Goal: Task Accomplishment & Management: Complete application form

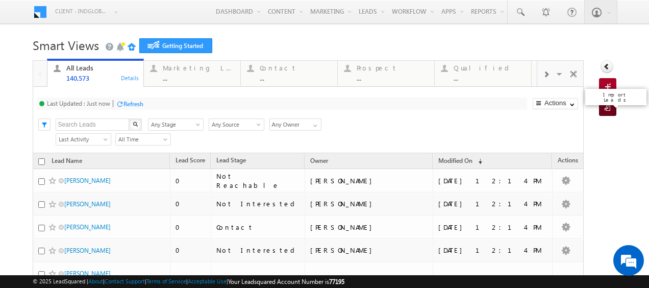
click at [605, 107] on span at bounding box center [610, 109] width 10 height 10
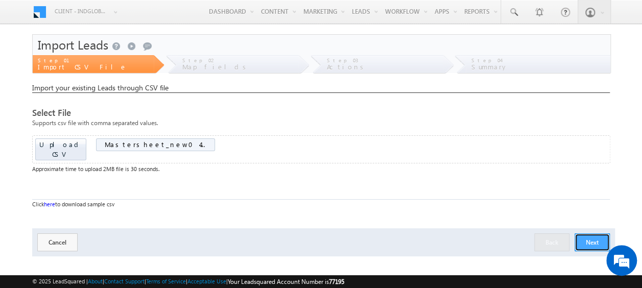
click at [590, 233] on button "Next" at bounding box center [591, 242] width 35 height 18
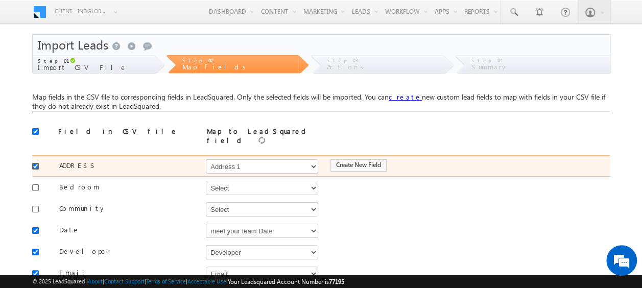
click at [36, 163] on input "checkbox" at bounding box center [35, 166] width 7 height 7
checkbox input "false"
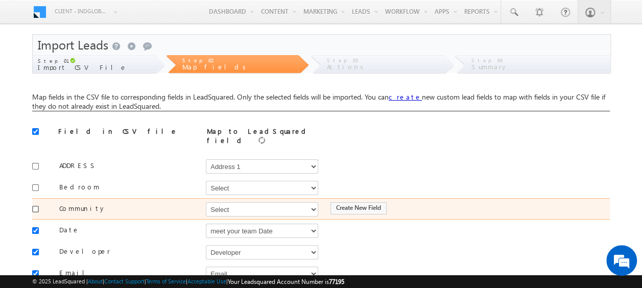
click at [34, 206] on input "checkbox" at bounding box center [35, 209] width 7 height 7
checkbox input "true"
click at [228, 206] on select "Select Select Address 1 Address 2 Budget Building Name Buyer Persona Campaign N…" at bounding box center [262, 209] width 112 height 14
select select "mx_Master_Project"
click at [206, 202] on select "Select Select Address 1 Address 2 Budget Building Name Buyer Persona Campaign N…" at bounding box center [262, 209] width 112 height 14
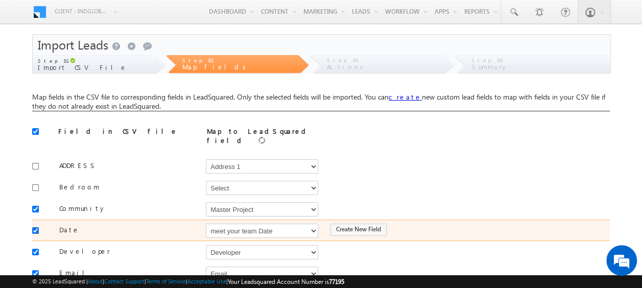
click at [37, 227] on input "checkbox" at bounding box center [35, 230] width 7 height 7
checkbox input "false"
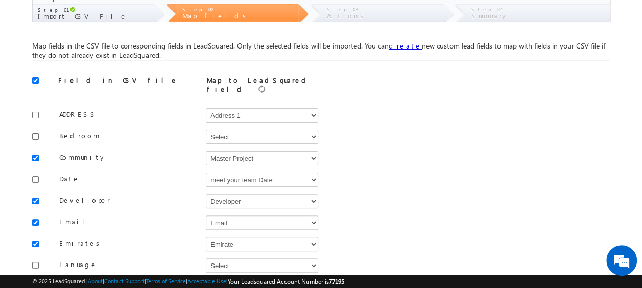
scroll to position [102, 0]
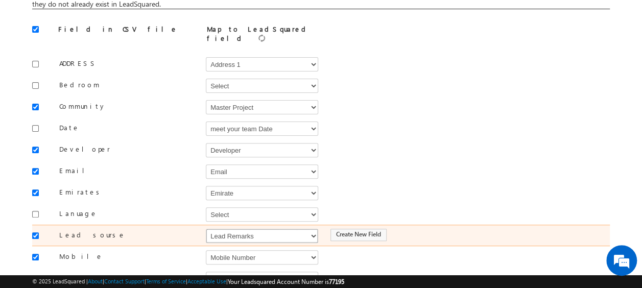
click at [226, 229] on select "Select Select Address 1 Address 2 Budget Building Name Buyer Persona Campaign N…" at bounding box center [262, 236] width 112 height 14
select select "Source"
click at [206, 229] on select "Select Select Address 1 Address 2 Budget Building Name Buyer Persona Campaign N…" at bounding box center [262, 236] width 112 height 14
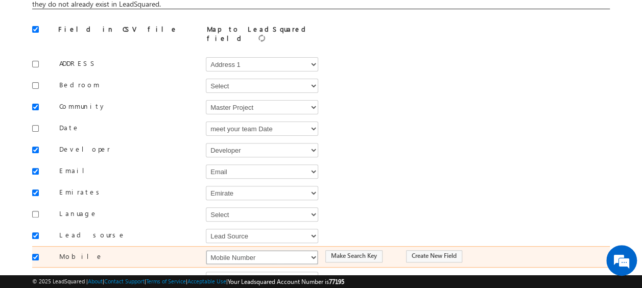
click at [252, 250] on select "Select Select Address 1 Address 2 Budget Building Name Buyer Persona Campaign N…" at bounding box center [262, 257] width 112 height 14
select select "Phone"
click at [206, 250] on select "Select Select Address 1 Address 2 Budget Building Name Buyer Persona Campaign N…" at bounding box center [262, 257] width 112 height 14
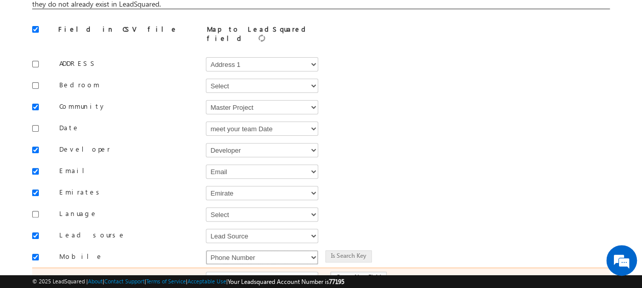
scroll to position [153, 0]
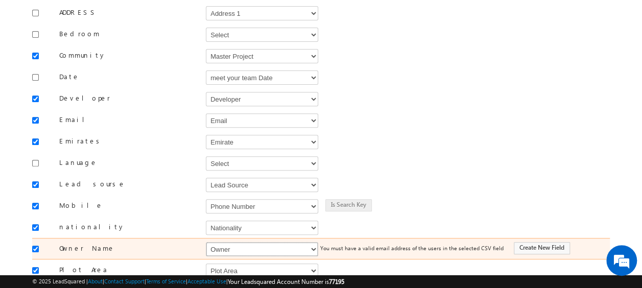
click at [240, 242] on select "Select Select Address 1 Address 2 Budget Building Name Buyer Persona Campaign N…" at bounding box center [262, 249] width 112 height 14
select select "FirstName"
click at [206, 242] on select "Select Select Address 1 Address 2 Budget Building Name Buyer Persona Campaign N…" at bounding box center [262, 249] width 112 height 14
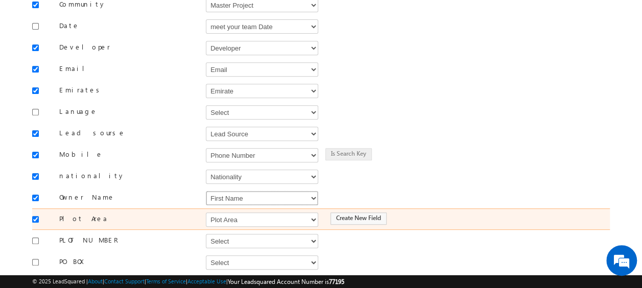
scroll to position [306, 0]
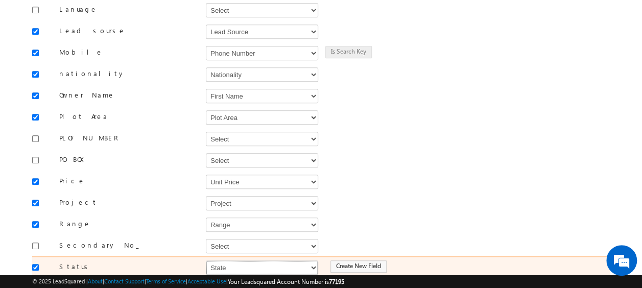
click at [237, 260] on select "Select Select Address 1 Address 2 Budget Building Name Buyer Persona Campaign N…" at bounding box center [262, 267] width 112 height 14
select select "mx_DNCR_Status"
click at [206, 260] on select "Select Select Address 1 Address 2 Budget Building Name Buyer Persona Campaign N…" at bounding box center [262, 267] width 112 height 14
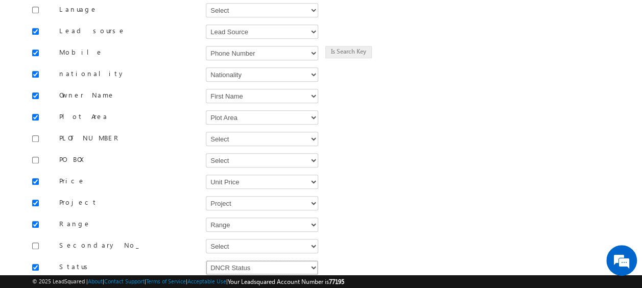
scroll to position [408, 0]
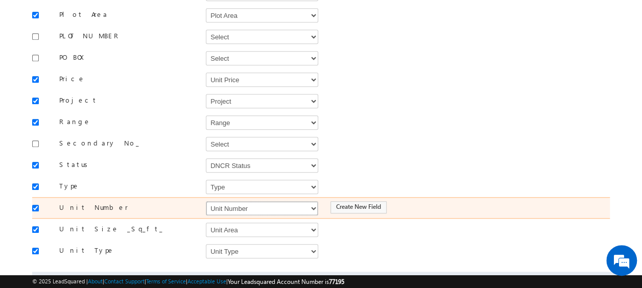
click at [239, 201] on select "Select Select Address 1 Address 2 Budget Building Name Buyer Persona Campaign N…" at bounding box center [262, 208] width 112 height 14
select select "mx_Unit_No"
click at [206, 201] on select "Select Select Address 1 Address 2 Budget Building Name Buyer Persona Campaign N…" at bounding box center [262, 208] width 112 height 14
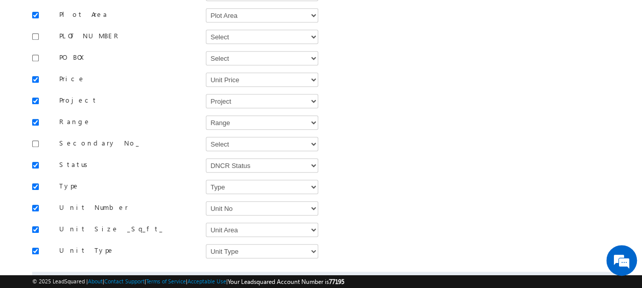
click at [587, 277] on button "Next" at bounding box center [591, 286] width 35 height 18
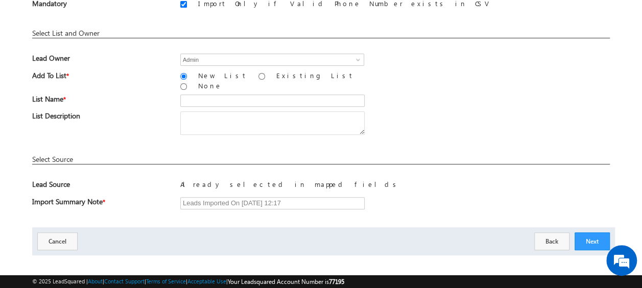
scroll to position [99, 0]
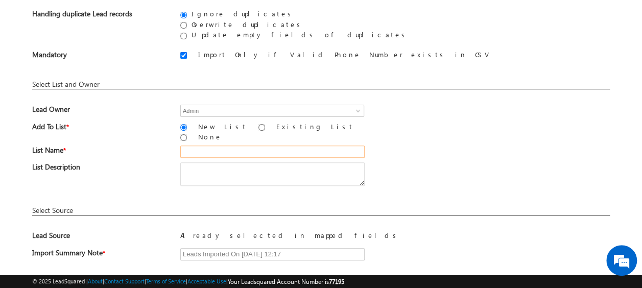
click at [199, 145] on input "text" at bounding box center [272, 151] width 184 height 12
type input "19_Aug_2025"
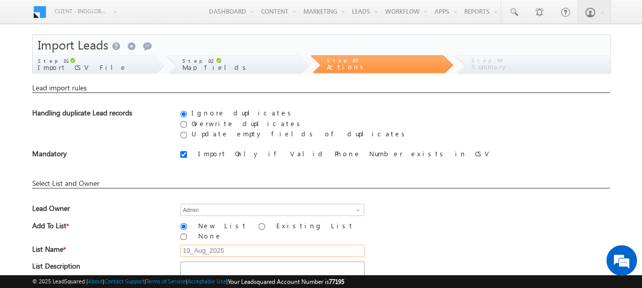
scroll to position [150, 0]
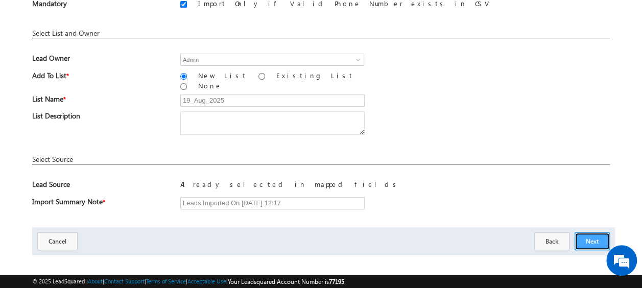
click at [595, 234] on button "Next" at bounding box center [591, 241] width 35 height 18
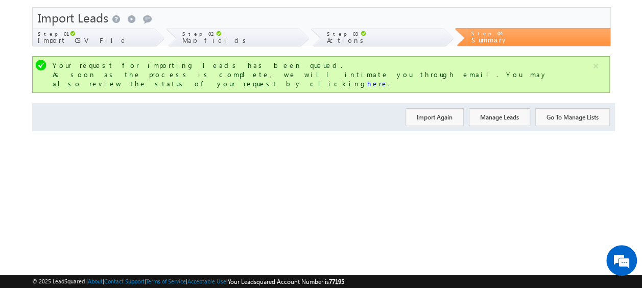
scroll to position [0, 0]
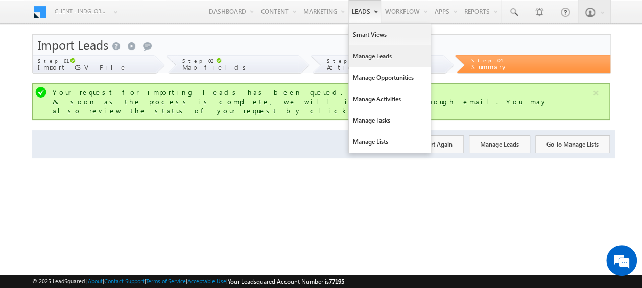
click at [371, 55] on link "Manage Leads" at bounding box center [390, 55] width 82 height 21
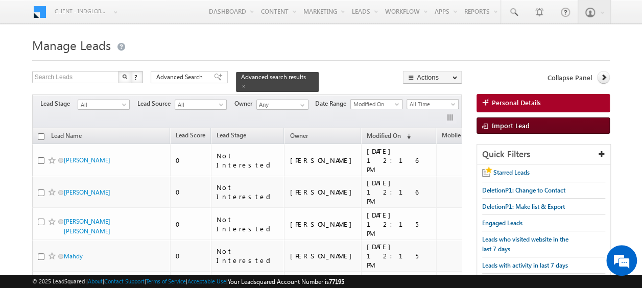
click at [502, 126] on span "Import Lead" at bounding box center [511, 125] width 38 height 9
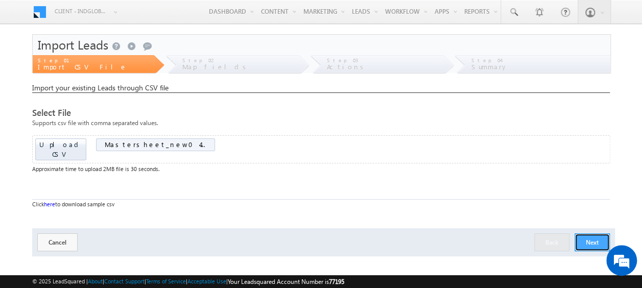
click at [587, 234] on button "Next" at bounding box center [591, 242] width 35 height 18
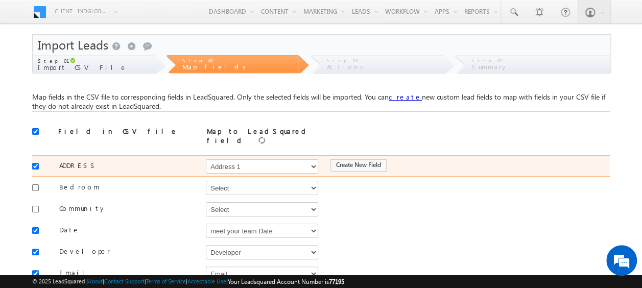
click at [34, 163] on input "checkbox" at bounding box center [35, 166] width 7 height 7
checkbox input "false"
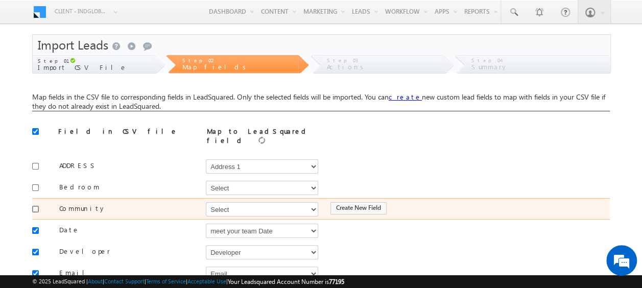
click at [38, 206] on input "checkbox" at bounding box center [35, 209] width 7 height 7
checkbox input "true"
click at [231, 204] on select "Select Select Address 1 Address 2 Budget Building Name Buyer Persona Campaign N…" at bounding box center [262, 209] width 112 height 14
select select "mx_Master_Project"
click at [206, 202] on select "Select Select Address 1 Address 2 Budget Building Name Buyer Persona Campaign N…" at bounding box center [262, 209] width 112 height 14
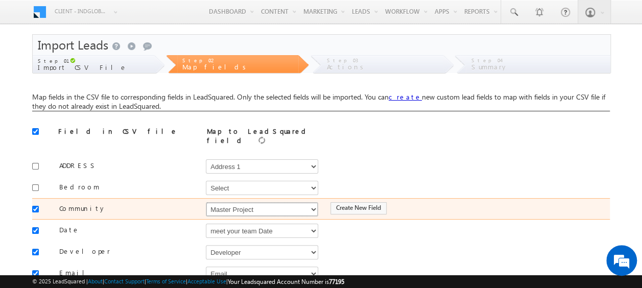
scroll to position [51, 0]
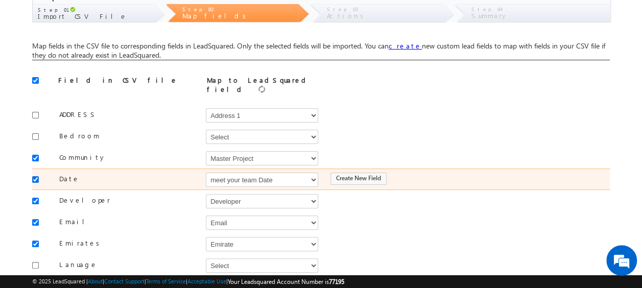
click at [37, 176] on input "checkbox" at bounding box center [35, 179] width 7 height 7
checkbox input "false"
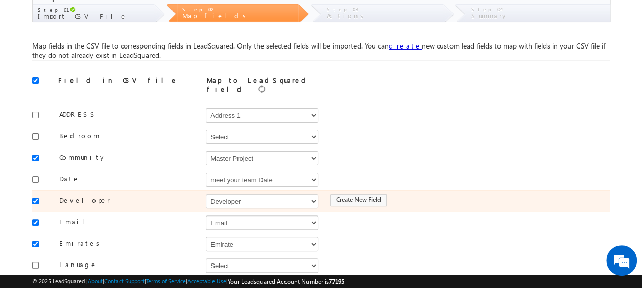
scroll to position [102, 0]
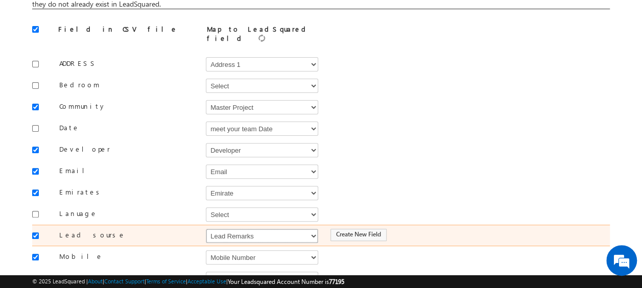
click at [268, 229] on select "Select Select Address 1 Address 2 Budget Building Name Buyer Persona Campaign N…" at bounding box center [262, 236] width 112 height 14
select select "Source"
click at [206, 229] on select "Select Select Address 1 Address 2 Budget Building Name Buyer Persona Campaign N…" at bounding box center [262, 236] width 112 height 14
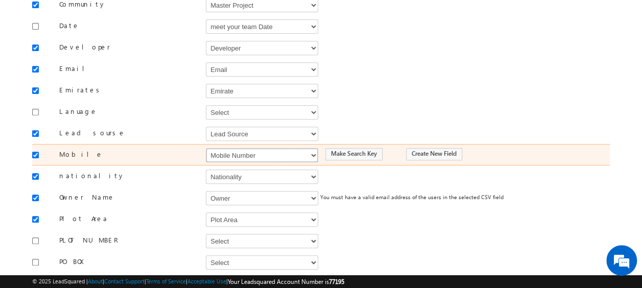
click at [229, 148] on select "Select Select Address 1 Address 2 Budget Building Name Buyer Persona Campaign N…" at bounding box center [262, 155] width 112 height 14
select select "Phone"
click at [206, 148] on select "Select Select Address 1 Address 2 Budget Building Name Buyer Persona Campaign N…" at bounding box center [262, 155] width 112 height 14
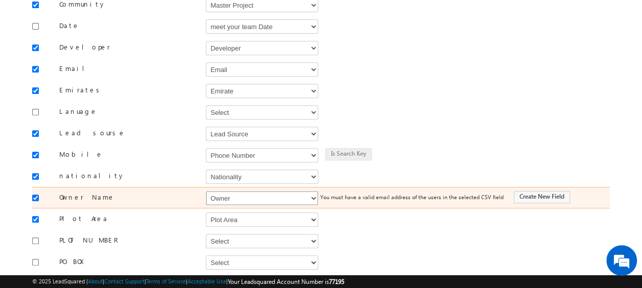
click at [226, 191] on select "Select Select Address 1 Address 2 Budget Building Name Buyer Persona Campaign N…" at bounding box center [262, 198] width 112 height 14
select select "FirstName"
click at [206, 191] on select "Select Select Address 1 Address 2 Budget Building Name Buyer Persona Campaign N…" at bounding box center [262, 198] width 112 height 14
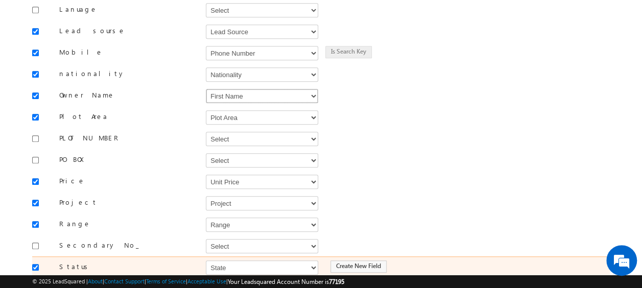
scroll to position [357, 0]
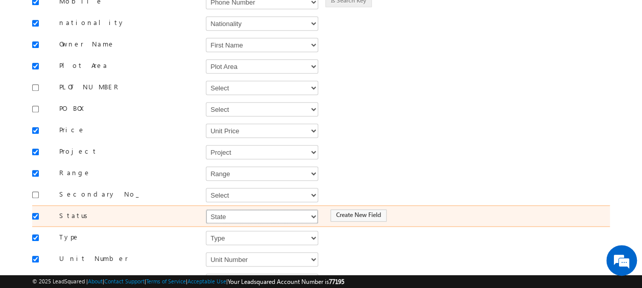
click at [232, 209] on select "Select Select Address 1 Address 2 Budget Building Name Buyer Persona Campaign N…" at bounding box center [262, 216] width 112 height 14
select select "mx_DNCR_Status"
click at [206, 209] on select "Select Select Address 1 Address 2 Budget Building Name Buyer Persona Campaign N…" at bounding box center [262, 216] width 112 height 14
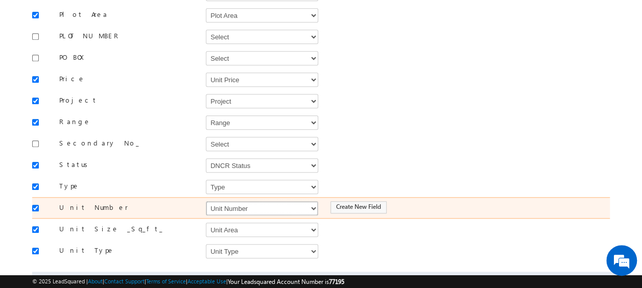
click at [275, 201] on select "Select Select Address 1 Address 2 Budget Building Name Buyer Persona Campaign N…" at bounding box center [262, 208] width 112 height 14
select select "mx_Unit_No"
click at [206, 201] on select "Select Select Address 1 Address 2 Budget Building Name Buyer Persona Campaign N…" at bounding box center [262, 208] width 112 height 14
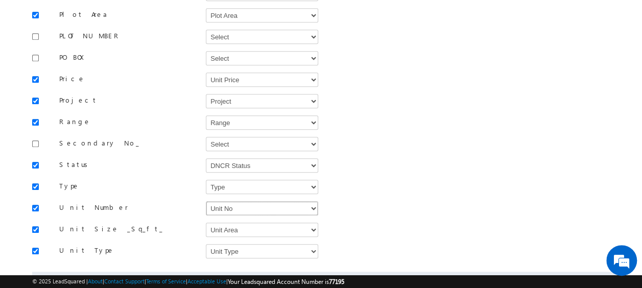
scroll to position [448, 0]
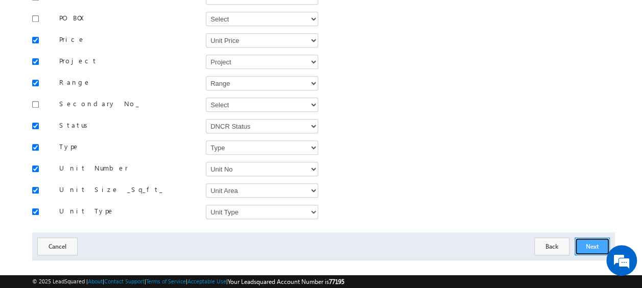
click at [595, 237] on button "Next" at bounding box center [591, 246] width 35 height 18
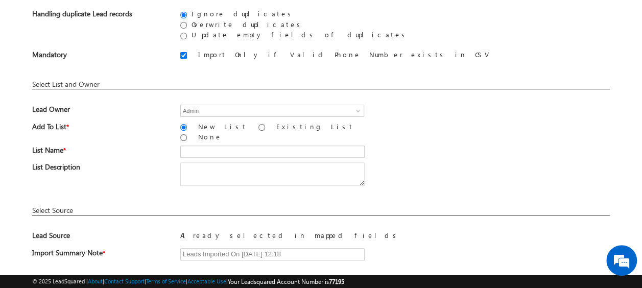
scroll to position [48, 0]
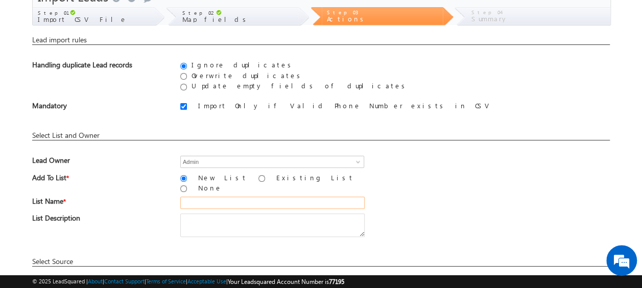
click at [237, 200] on input "text" at bounding box center [272, 203] width 184 height 12
type input "19_Aug_2025_02"
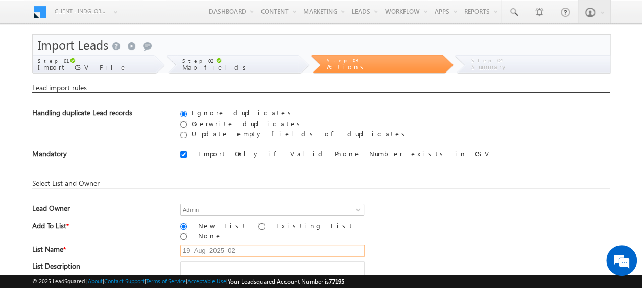
scroll to position [150, 0]
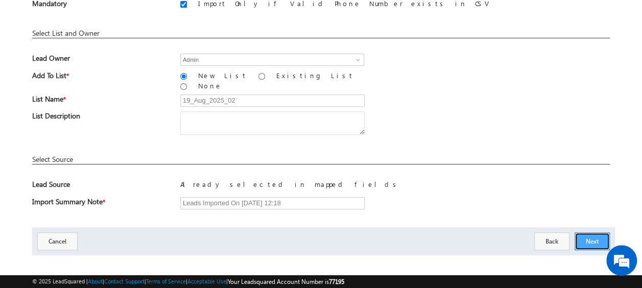
click at [592, 232] on button "Next" at bounding box center [591, 241] width 35 height 18
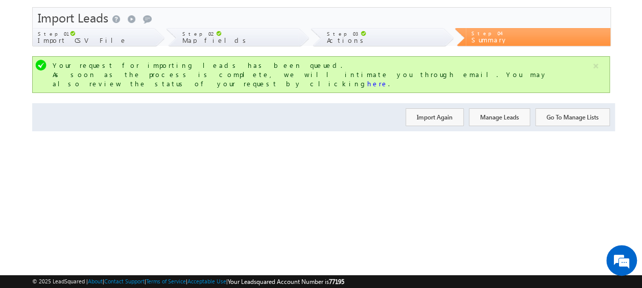
scroll to position [0, 0]
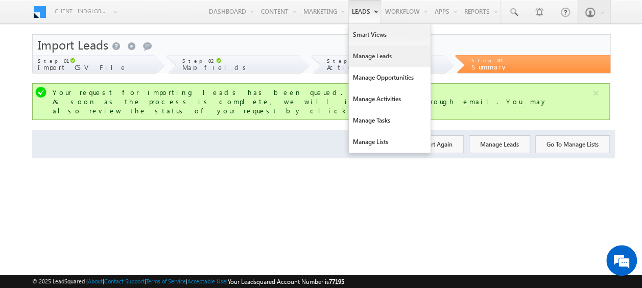
click at [375, 58] on link "Manage Leads" at bounding box center [390, 55] width 82 height 21
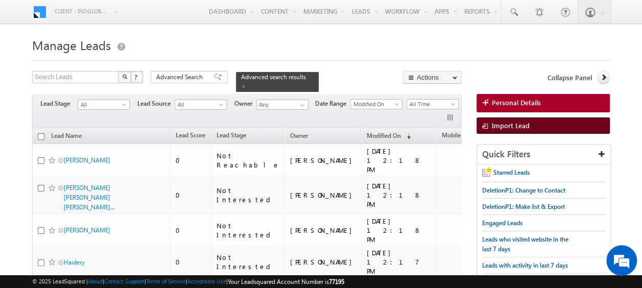
click at [499, 125] on span "Import Lead" at bounding box center [511, 125] width 38 height 9
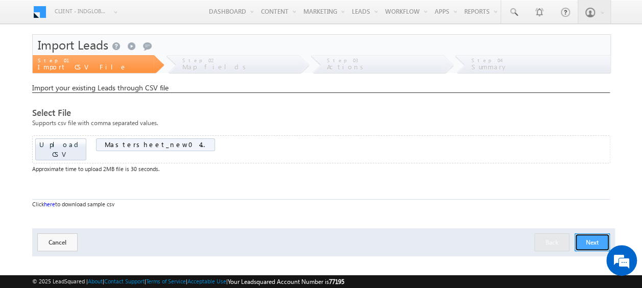
click at [596, 233] on button "Next" at bounding box center [591, 242] width 35 height 18
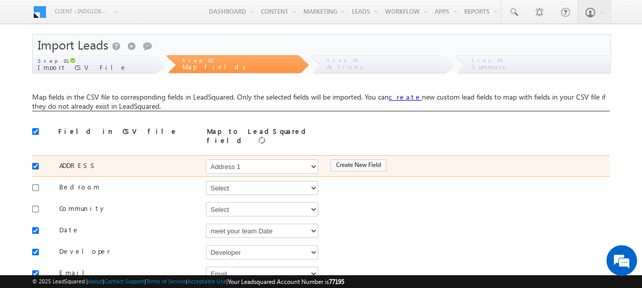
click at [34, 163] on input "checkbox" at bounding box center [35, 166] width 7 height 7
checkbox input "false"
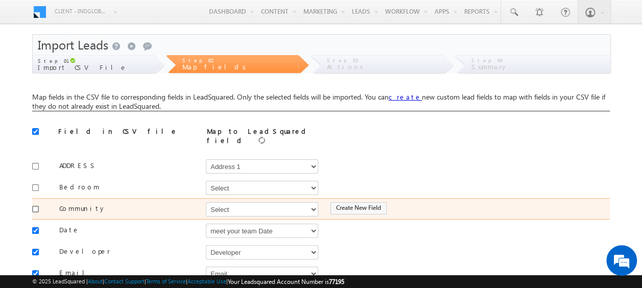
click at [36, 206] on input "checkbox" at bounding box center [35, 209] width 7 height 7
checkbox input "true"
click at [250, 203] on select "Select Select Address 1 Address 2 Budget Building Name Buyer Persona Campaign N…" at bounding box center [262, 209] width 112 height 14
select select "mx_Master_Project"
click at [206, 202] on select "Select Select Address 1 Address 2 Budget Building Name Buyer Persona Campaign N…" at bounding box center [262, 209] width 112 height 14
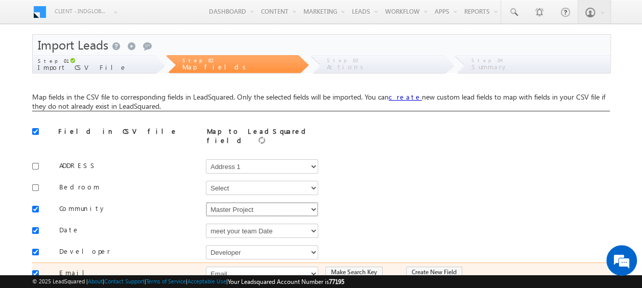
scroll to position [102, 0]
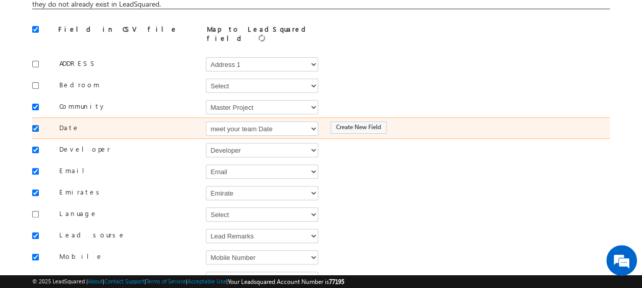
click at [35, 125] on input "checkbox" at bounding box center [35, 128] width 7 height 7
checkbox input "false"
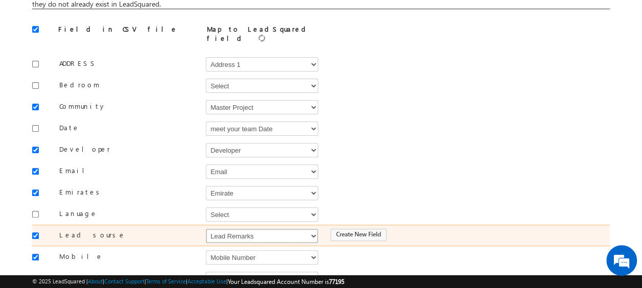
click at [266, 233] on select "Select Select Address 1 Address 2 Budget Building Name Buyer Persona Campaign N…" at bounding box center [262, 236] width 112 height 14
select select "Source"
click at [206, 229] on select "Select Select Address 1 Address 2 Budget Building Name Buyer Persona Campaign N…" at bounding box center [262, 236] width 112 height 14
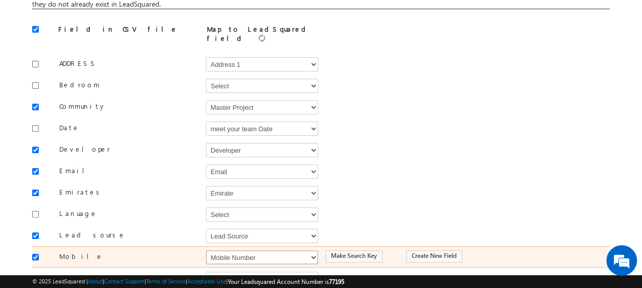
click at [286, 250] on select "Select Select Address 1 Address 2 Budget Building Name Buyer Persona Campaign N…" at bounding box center [262, 257] width 112 height 14
select select "Phone"
click at [206, 250] on select "Select Select Address 1 Address 2 Budget Building Name Buyer Persona Campaign N…" at bounding box center [262, 257] width 112 height 14
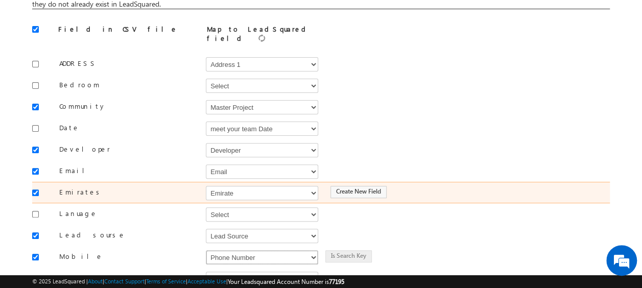
scroll to position [153, 0]
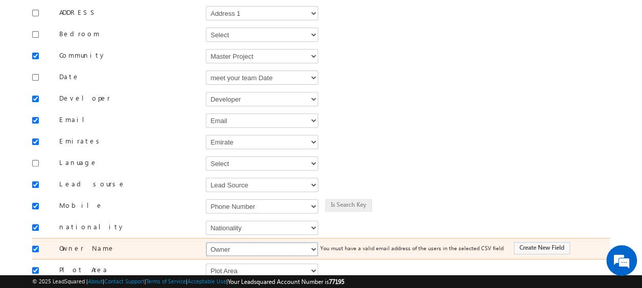
click at [226, 242] on select "Select Select Address 1 Address 2 Budget Building Name Buyer Persona Campaign N…" at bounding box center [262, 249] width 112 height 14
select select "FirstName"
click at [206, 242] on select "Select Select Address 1 Address 2 Budget Building Name Buyer Persona Campaign N…" at bounding box center [262, 249] width 112 height 14
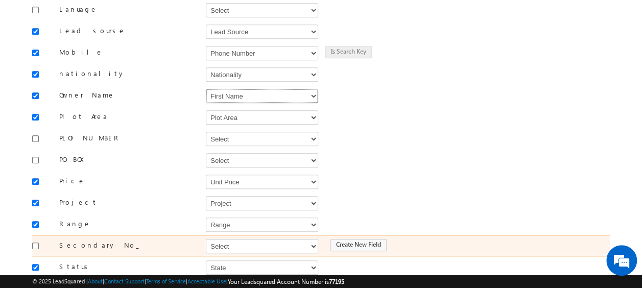
scroll to position [408, 0]
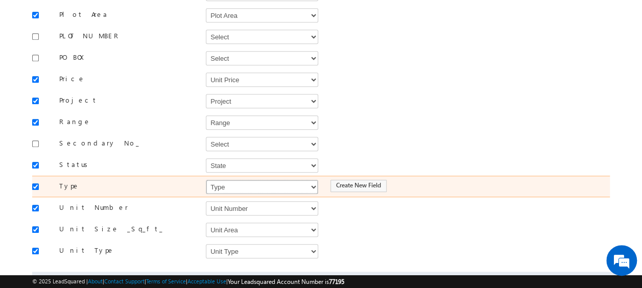
click at [260, 180] on select "Select Select Address 1 Address 2 Budget Building Name Buyer Persona Campaign N…" at bounding box center [262, 187] width 112 height 14
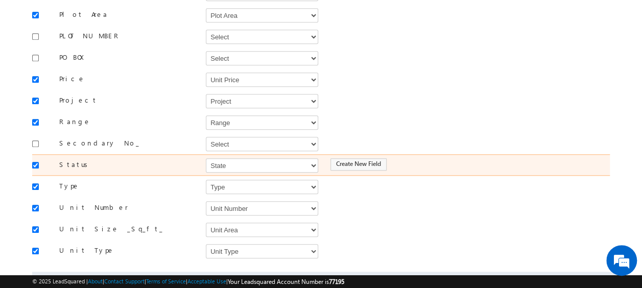
click at [155, 160] on label "Status" at bounding box center [109, 164] width 133 height 9
click at [229, 158] on select "Select Select Address 1 Address 2 Budget Building Name Buyer Persona Campaign N…" at bounding box center [262, 165] width 112 height 14
select select "mx_DNCR_Status"
click at [206, 158] on select "Select Select Address 1 Address 2 Budget Building Name Buyer Persona Campaign N…" at bounding box center [262, 165] width 112 height 14
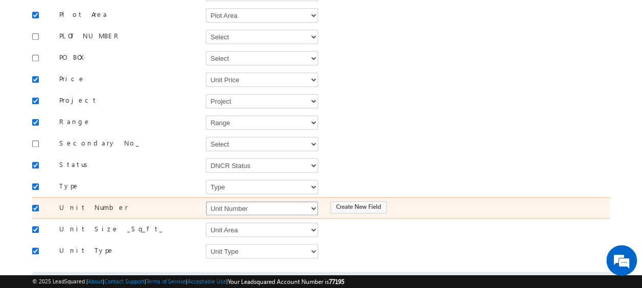
click at [230, 201] on select "Select Select Address 1 Address 2 Budget Building Name Buyer Persona Campaign N…" at bounding box center [262, 208] width 112 height 14
select select "mx_Unit_No"
click at [206, 201] on select "Select Select Address 1 Address 2 Budget Building Name Buyer Persona Campaign N…" at bounding box center [262, 208] width 112 height 14
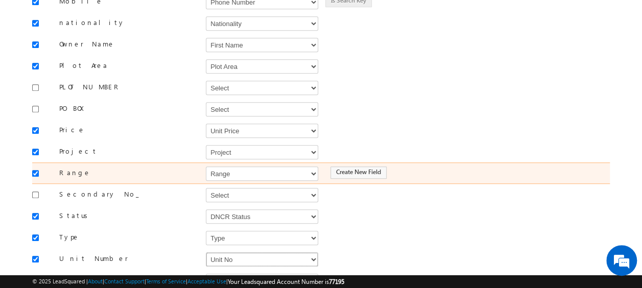
scroll to position [448, 0]
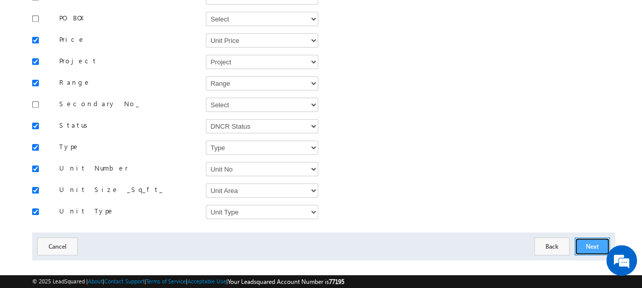
click at [591, 237] on button "Next" at bounding box center [591, 246] width 35 height 18
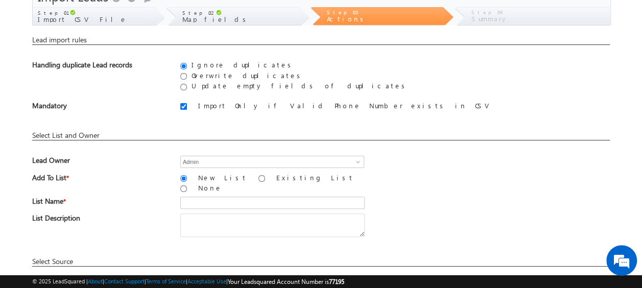
scroll to position [0, 0]
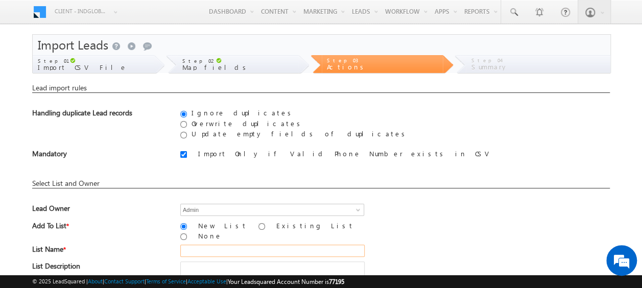
click at [273, 244] on input "text" at bounding box center [272, 250] width 184 height 12
type input "19_Aug_2025_03"
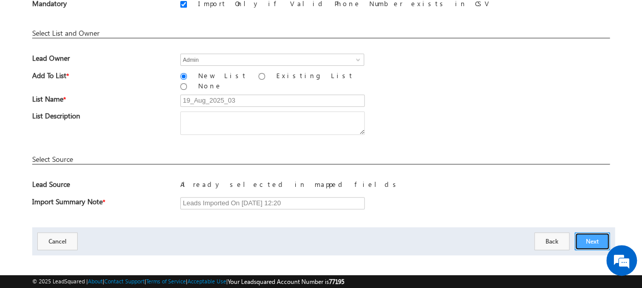
click at [588, 232] on button "Next" at bounding box center [591, 241] width 35 height 18
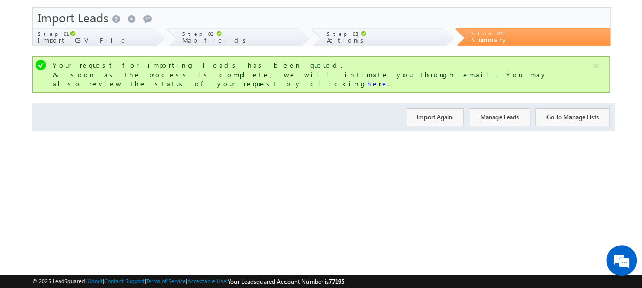
scroll to position [0, 0]
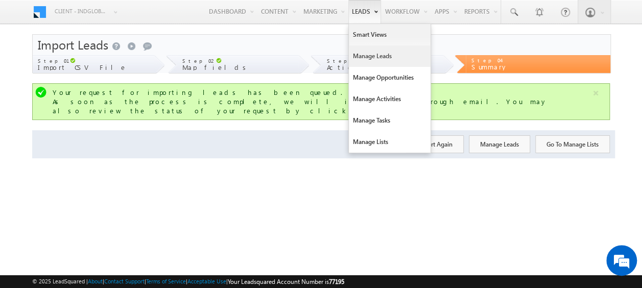
click at [380, 57] on link "Manage Leads" at bounding box center [390, 55] width 82 height 21
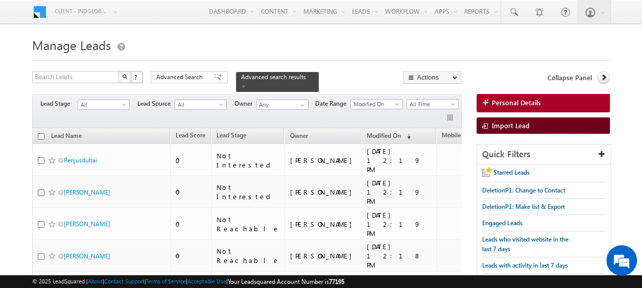
click at [499, 128] on span "Import Lead" at bounding box center [511, 125] width 38 height 9
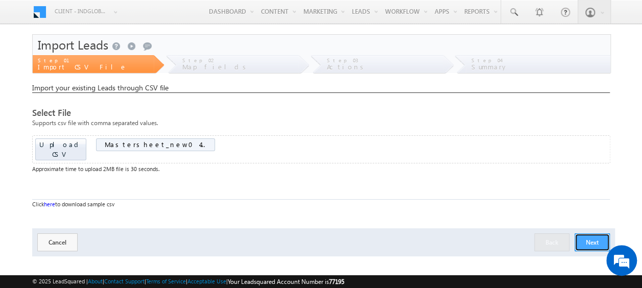
click at [589, 233] on button "Next" at bounding box center [591, 242] width 35 height 18
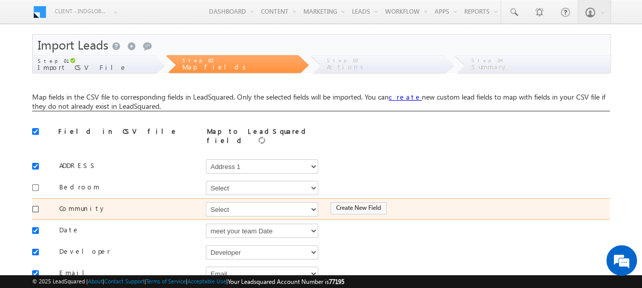
click at [36, 206] on input "checkbox" at bounding box center [35, 209] width 7 height 7
checkbox input "true"
click at [215, 202] on select "Select Select Address 1 Address 2 Budget Building Name Buyer Persona Campaign N…" at bounding box center [262, 209] width 112 height 14
select select "mx_Master_Project"
click at [206, 202] on select "Select Select Address 1 Address 2 Budget Building Name Buyer Persona Campaign N…" at bounding box center [262, 209] width 112 height 14
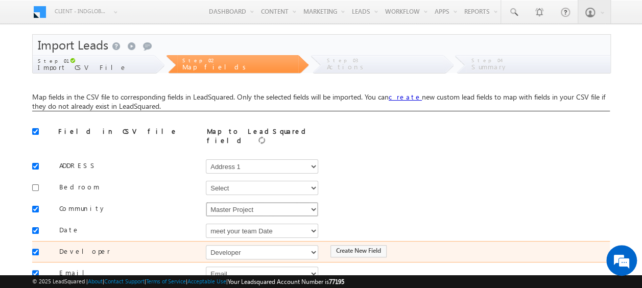
scroll to position [51, 0]
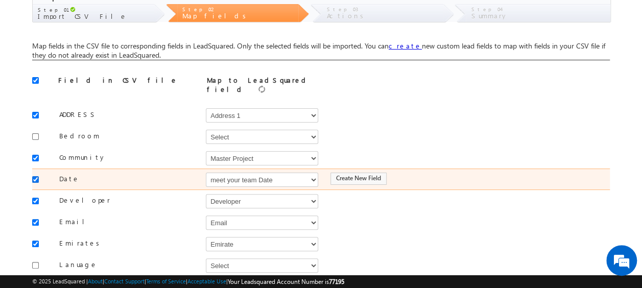
click at [37, 176] on input "checkbox" at bounding box center [35, 179] width 7 height 7
checkbox input "false"
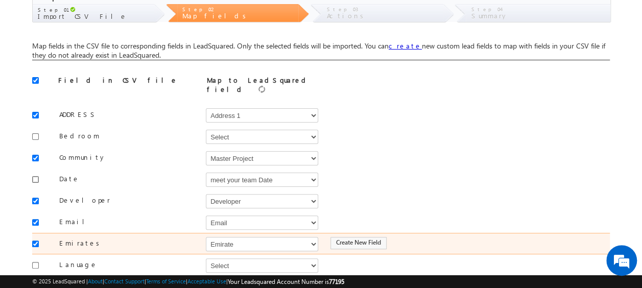
scroll to position [102, 0]
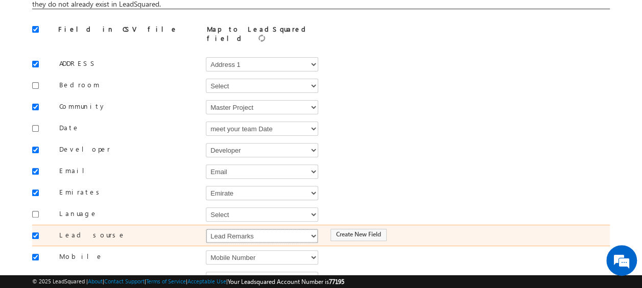
click at [226, 229] on select "Select Select Address 1 Address 2 Budget Building Name Buyer Persona Campaign N…" at bounding box center [262, 236] width 112 height 14
select select "Source"
click at [206, 229] on select "Select Select Address 1 Address 2 Budget Building Name Buyer Persona Campaign N…" at bounding box center [262, 236] width 112 height 14
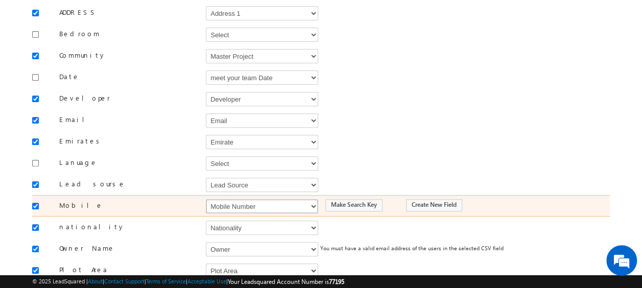
click at [241, 199] on select "Select Select Address 1 Address 2 Budget Building Name Buyer Persona Campaign N…" at bounding box center [262, 206] width 112 height 14
select select "Phone"
click at [206, 199] on select "Select Select Address 1 Address 2 Budget Building Name Buyer Persona Campaign N…" at bounding box center [262, 206] width 112 height 14
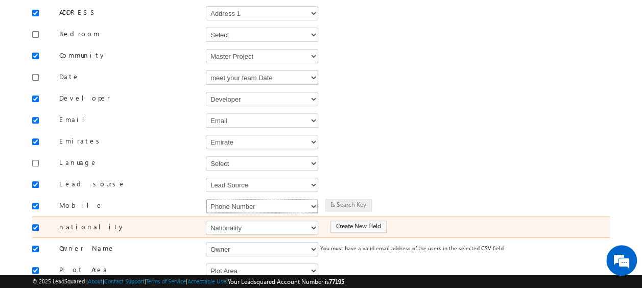
scroll to position [204, 0]
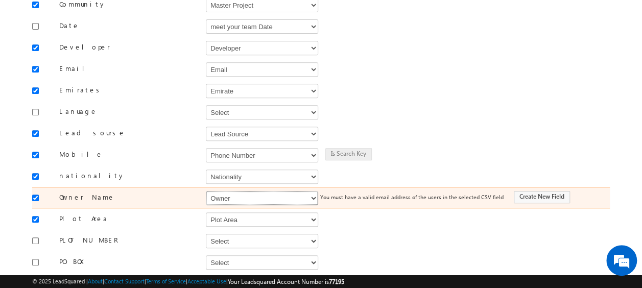
click at [237, 191] on select "Select Select Address 1 Address 2 Budget Building Name Buyer Persona Campaign N…" at bounding box center [262, 198] width 112 height 14
select select "FirstName"
click at [206, 191] on select "Select Select Address 1 Address 2 Budget Building Name Buyer Persona Campaign N…" at bounding box center [262, 198] width 112 height 14
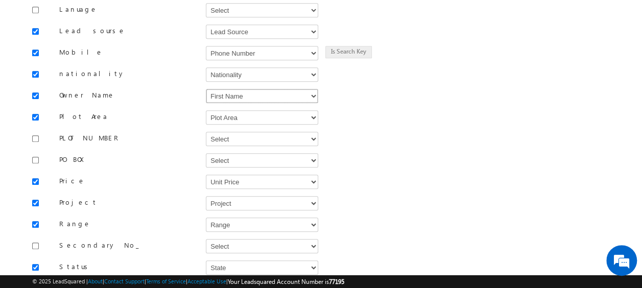
scroll to position [357, 0]
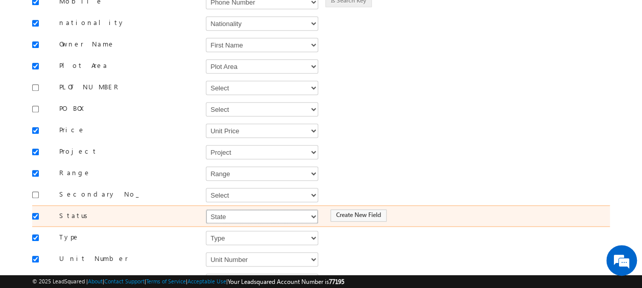
click at [222, 209] on select "Select Select Address 1 Address 2 Budget Building Name Buyer Persona Campaign N…" at bounding box center [262, 216] width 112 height 14
select select "mx_DNCR_Status"
click at [206, 209] on select "Select Select Address 1 Address 2 Budget Building Name Buyer Persona Campaign N…" at bounding box center [262, 216] width 112 height 14
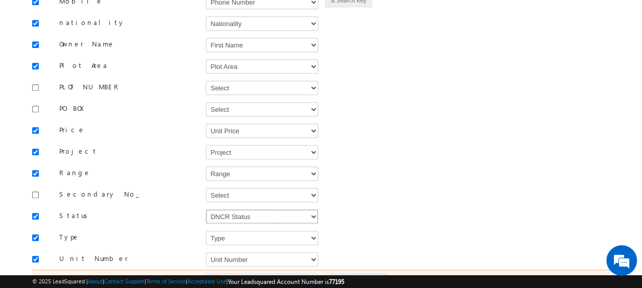
scroll to position [408, 0]
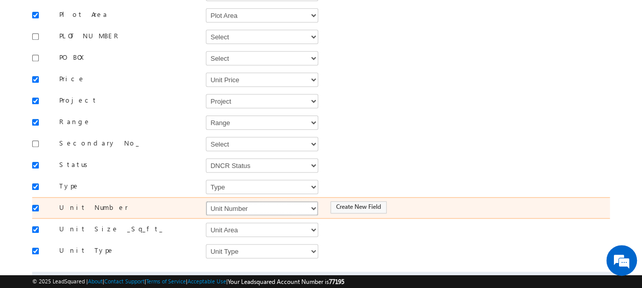
click at [235, 201] on select "Select Select Address 1 Address 2 Budget Building Name Buyer Persona Campaign N…" at bounding box center [262, 208] width 112 height 14
select select "mx_Unit_No"
click at [206, 201] on select "Select Select Address 1 Address 2 Budget Building Name Buyer Persona Campaign N…" at bounding box center [262, 208] width 112 height 14
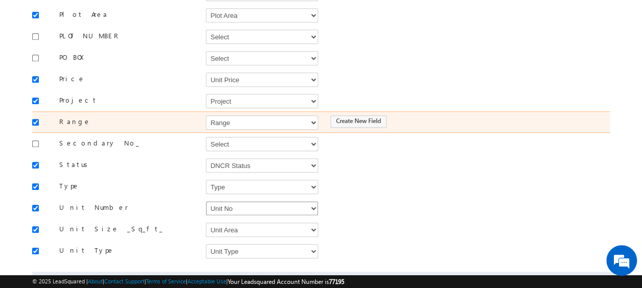
scroll to position [448, 0]
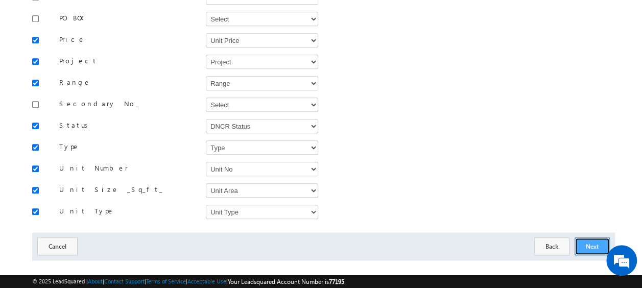
click at [602, 237] on button "Next" at bounding box center [591, 246] width 35 height 18
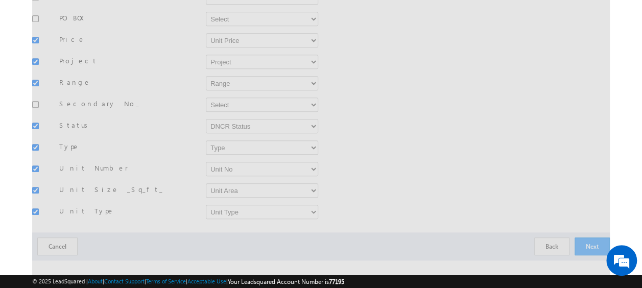
scroll to position [150, 0]
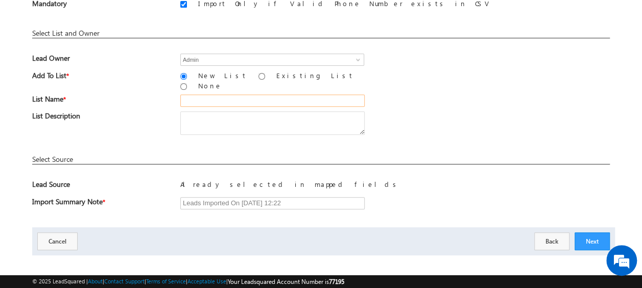
click at [216, 98] on input "text" at bounding box center [272, 100] width 184 height 12
type input "19_Aug_2025_04"
click at [588, 232] on button "Next" at bounding box center [591, 241] width 35 height 18
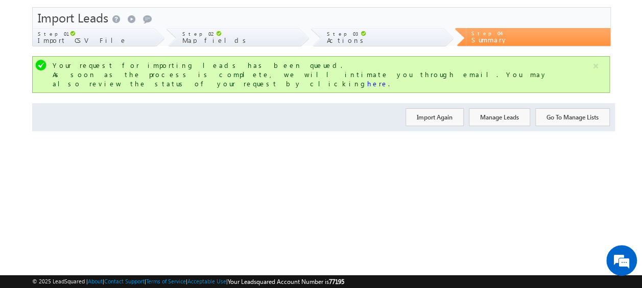
scroll to position [0, 0]
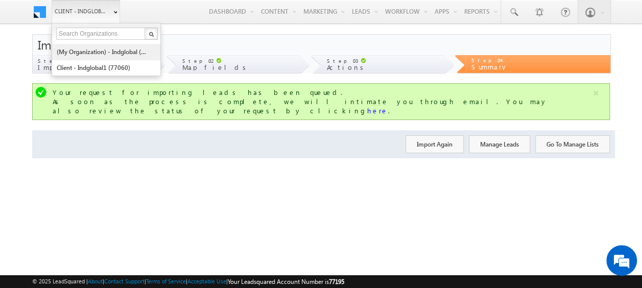
click at [113, 49] on link "(My Organization) - indglobal (48060)" at bounding box center [102, 52] width 93 height 16
